Goal: Task Accomplishment & Management: Manage account settings

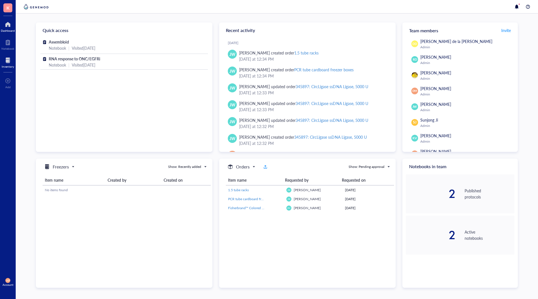
drag, startPoint x: 3, startPoint y: 65, endPoint x: 11, endPoint y: 63, distance: 8.4
click at [3, 64] on link "Inventory" at bounding box center [8, 62] width 12 height 12
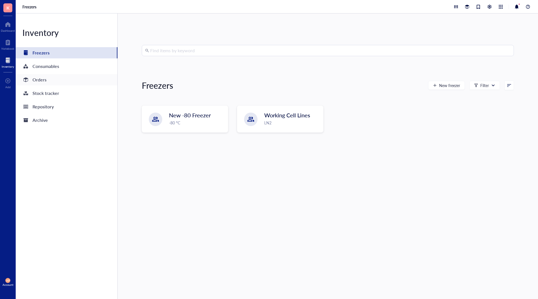
click at [53, 83] on div "Orders" at bounding box center [67, 79] width 102 height 11
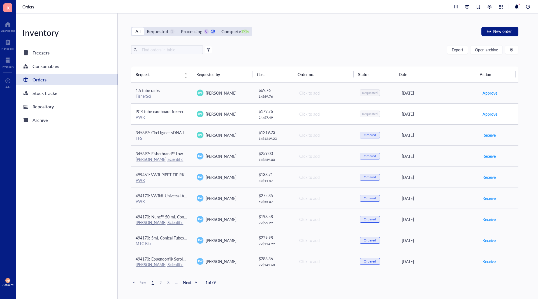
click at [174, 111] on span "PCR tube cardboard freezer boxes" at bounding box center [165, 111] width 59 height 6
click at [81, 165] on div "Inventory Freezers Consumables Orders Stock tracker Repository Archive" at bounding box center [67, 155] width 102 height 285
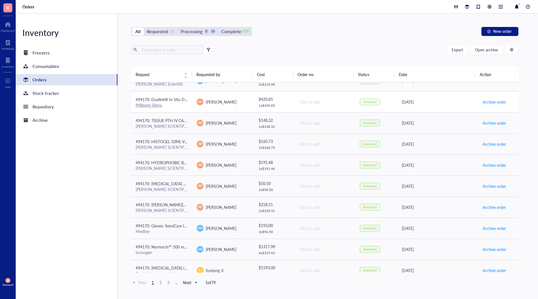
scroll to position [308, 0]
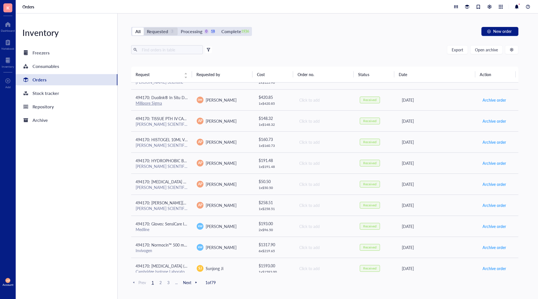
click at [158, 31] on div "Requested" at bounding box center [157, 31] width 21 height 8
click at [144, 27] on input "Requested 3" at bounding box center [144, 27] width 0 height 0
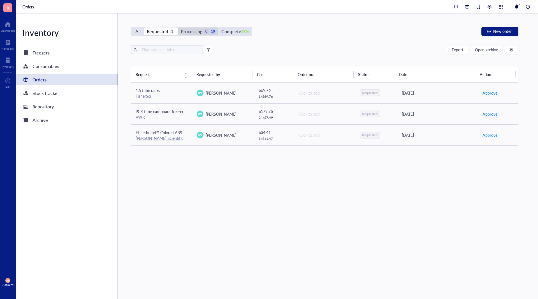
click at [196, 32] on div "Processing" at bounding box center [192, 31] width 22 height 8
click at [178, 27] on input "Processing 0 18" at bounding box center [178, 27] width 0 height 0
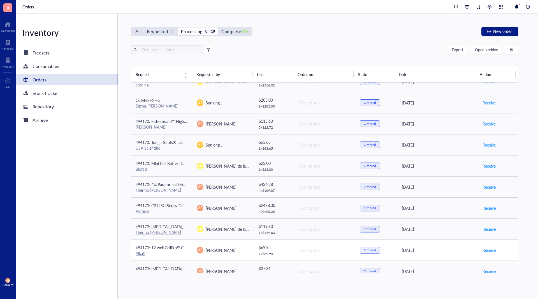
scroll to position [189, 0]
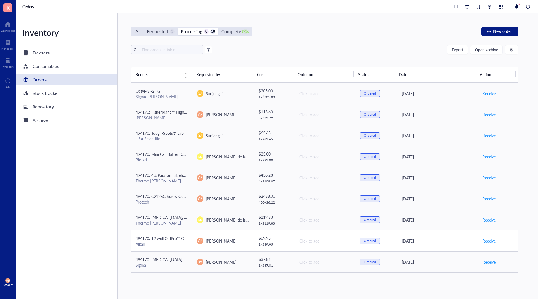
click at [180, 238] on span "494170: 12 well CellPro™ Cell Culture Plates with Lids, Flat Bottom, Sterile" at bounding box center [200, 238] width 129 height 6
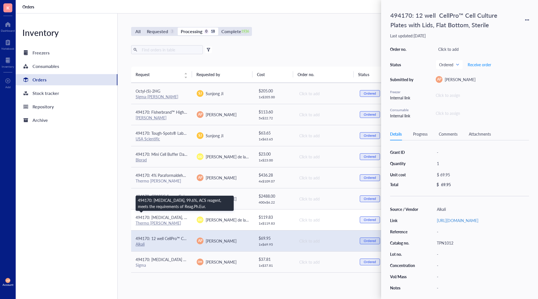
click at [174, 214] on span "494170: [MEDICAL_DATA], 99.6%, ACS reagent, meets the requirements of Reag.Ph.E…" at bounding box center [212, 217] width 153 height 6
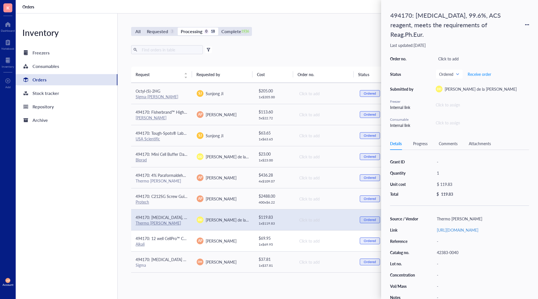
click at [174, 237] on span "494170: 12 well CellPro™ Cell Culture Plates with Lids, Flat Bottom, Sterile" at bounding box center [200, 238] width 129 height 6
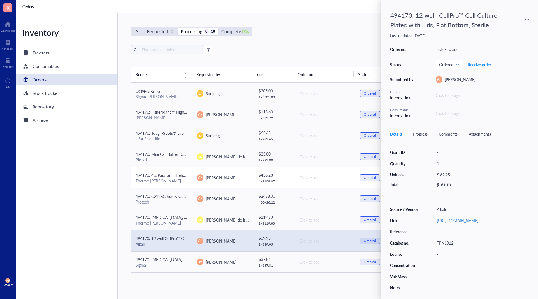
click at [174, 182] on div "Thermo [PERSON_NAME]" at bounding box center [162, 180] width 52 height 5
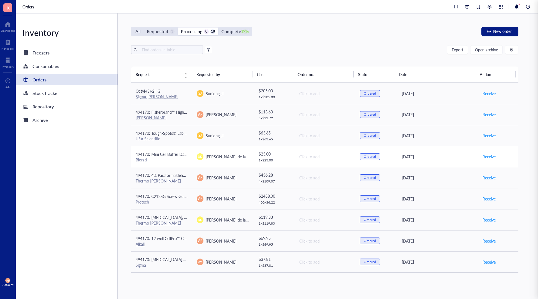
click at [181, 158] on div "Biorad" at bounding box center [162, 159] width 52 height 5
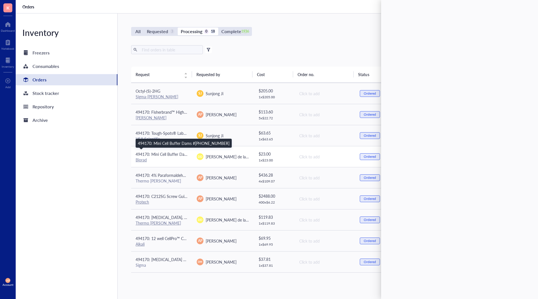
click at [179, 156] on span "494170: Mini Cell Buffer Dams #[PHONE_NUMBER]" at bounding box center [182, 154] width 92 height 6
click at [64, 188] on div "Inventory Freezers Consumables Orders Stock tracker Repository Archive" at bounding box center [67, 155] width 102 height 285
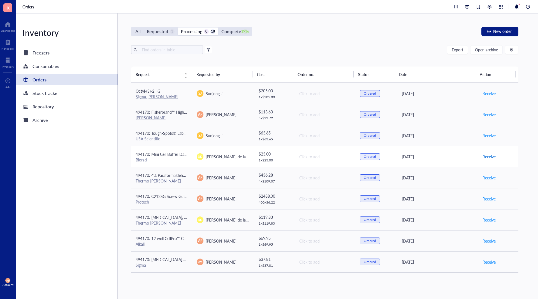
click at [485, 158] on span "Receive" at bounding box center [489, 156] width 13 height 6
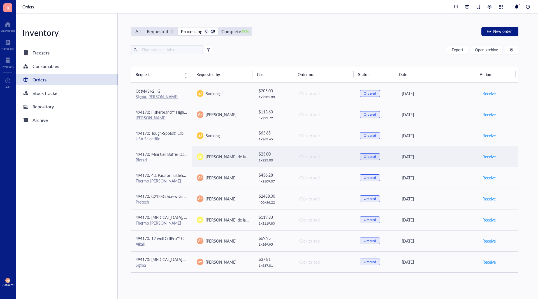
scroll to position [168, 0]
